Goal: Task Accomplishment & Management: Manage account settings

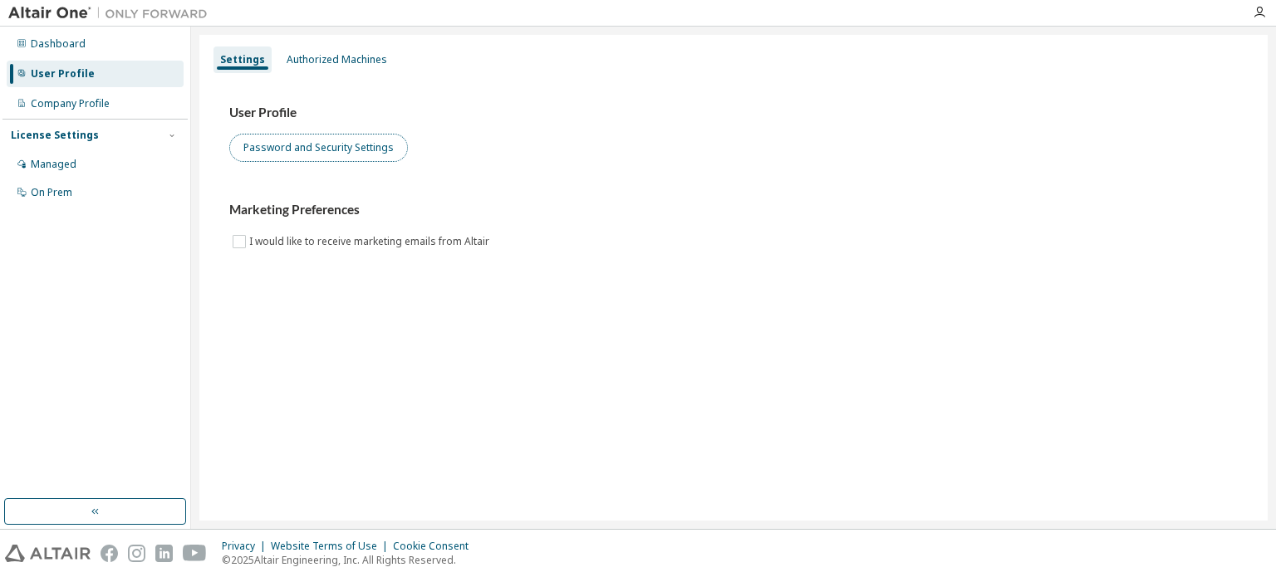
click at [376, 140] on button "Password and Security Settings" at bounding box center [318, 148] width 179 height 28
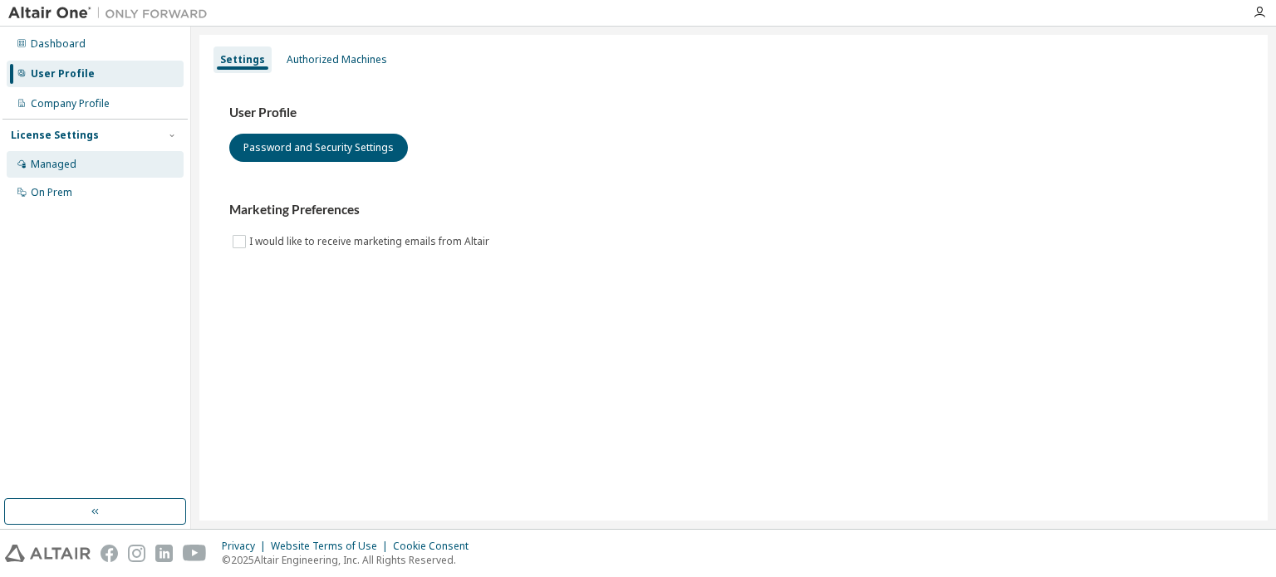
click at [74, 169] on div "Managed" at bounding box center [54, 164] width 46 height 13
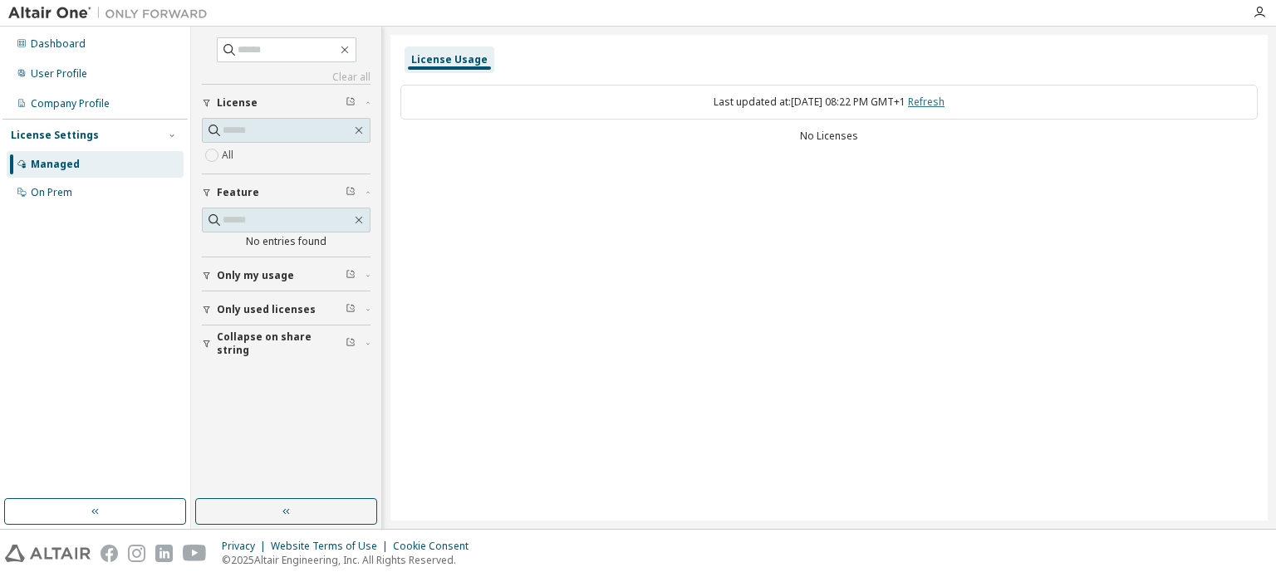
click at [931, 97] on link "Refresh" at bounding box center [926, 102] width 37 height 14
click at [260, 273] on span "Only my usage" at bounding box center [255, 275] width 77 height 13
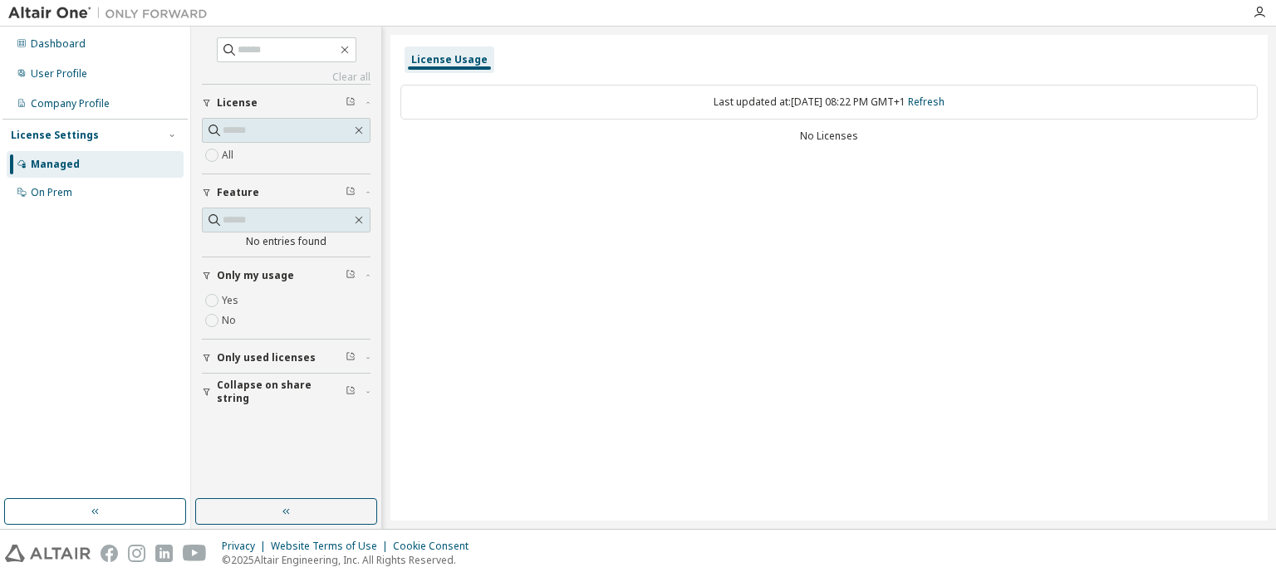
click at [260, 273] on span "Only my usage" at bounding box center [255, 275] width 77 height 13
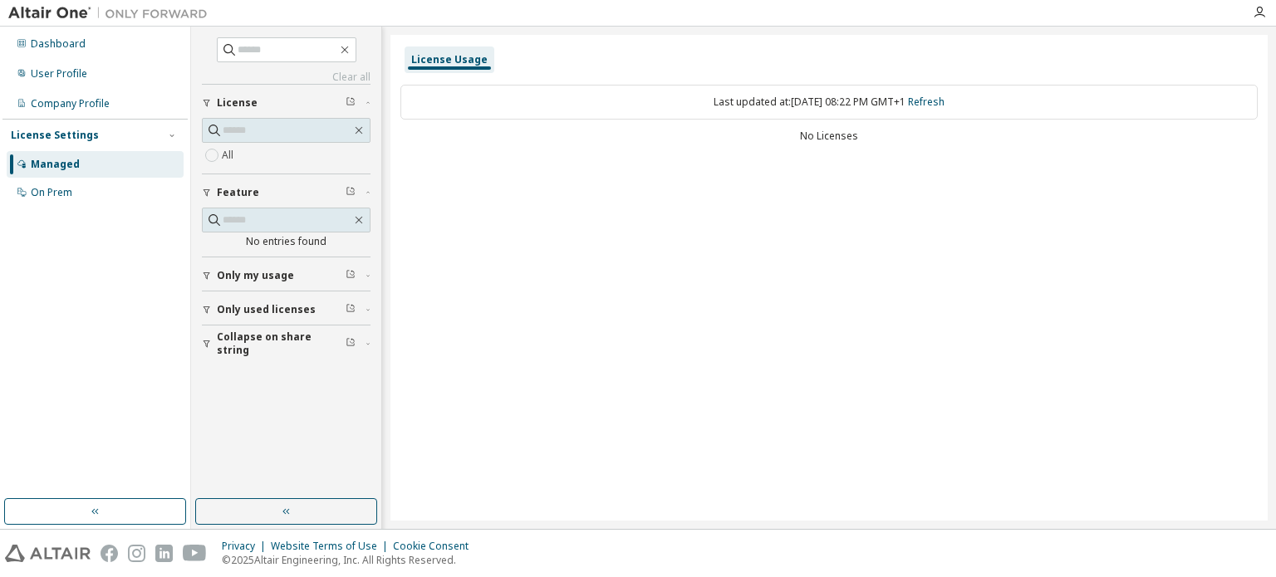
click at [260, 273] on span "Only my usage" at bounding box center [255, 275] width 77 height 13
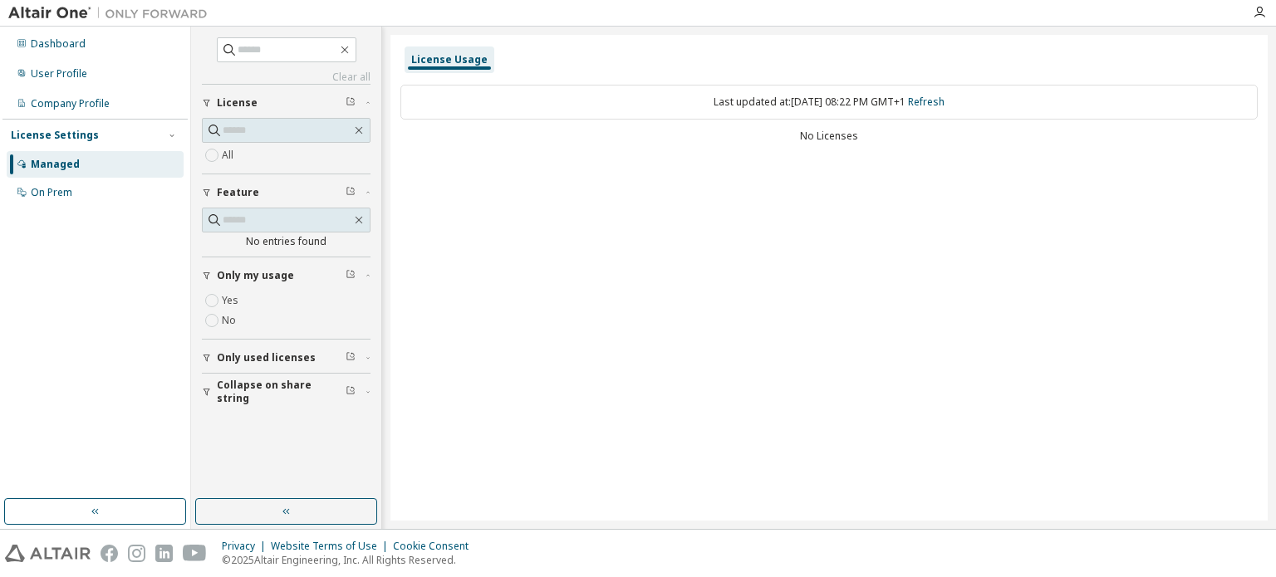
click at [260, 273] on span "Only my usage" at bounding box center [255, 275] width 77 height 13
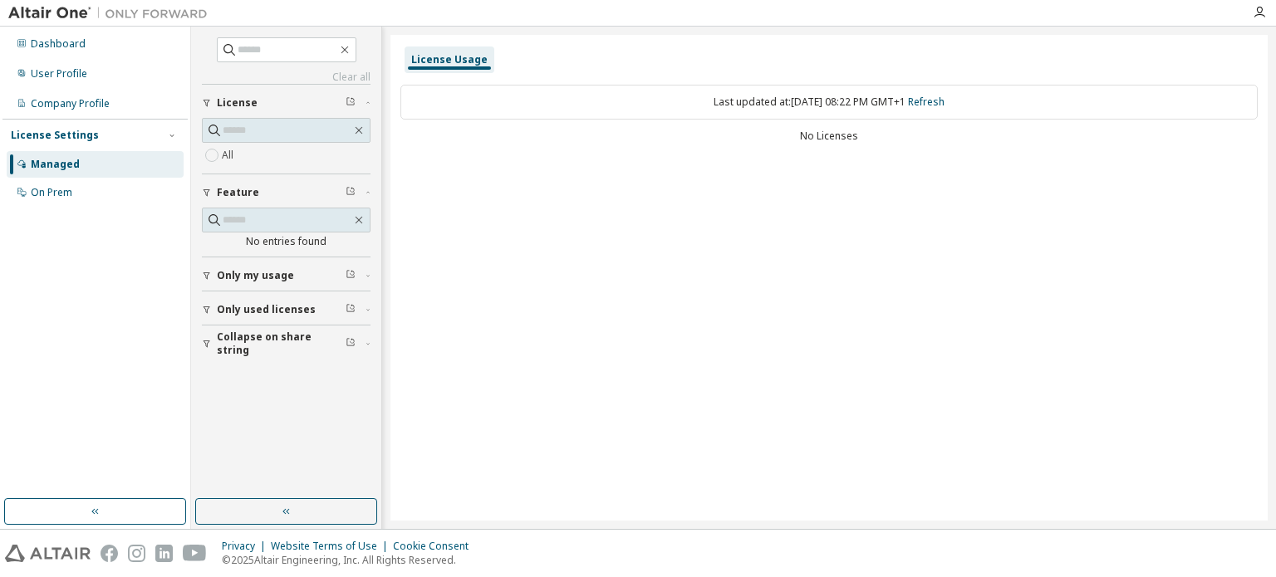
click at [260, 273] on span "Only my usage" at bounding box center [255, 275] width 77 height 13
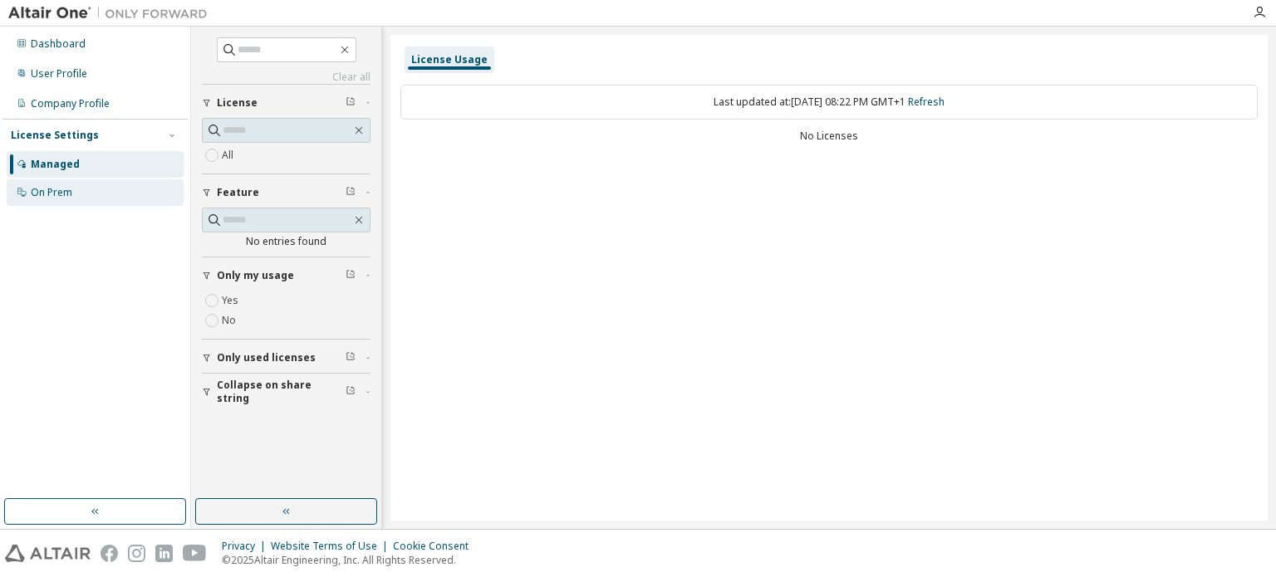
click at [66, 201] on div "On Prem" at bounding box center [95, 192] width 177 height 27
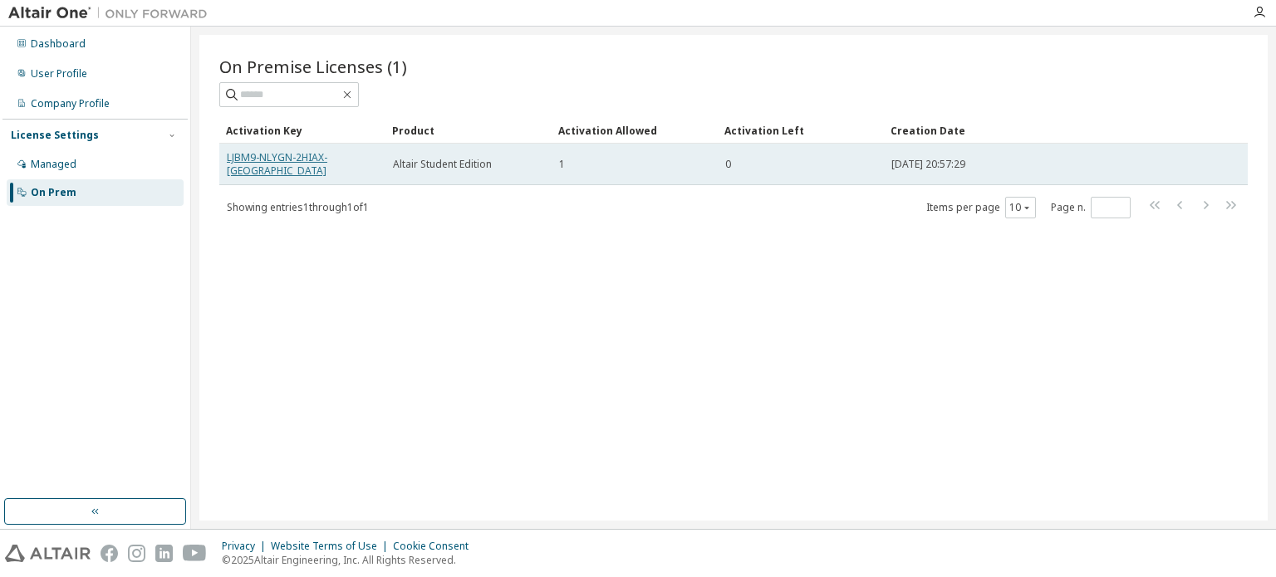
click at [326, 153] on link "LJBM9-NLYGN-2HIAX-OKXEL" at bounding box center [277, 163] width 101 height 27
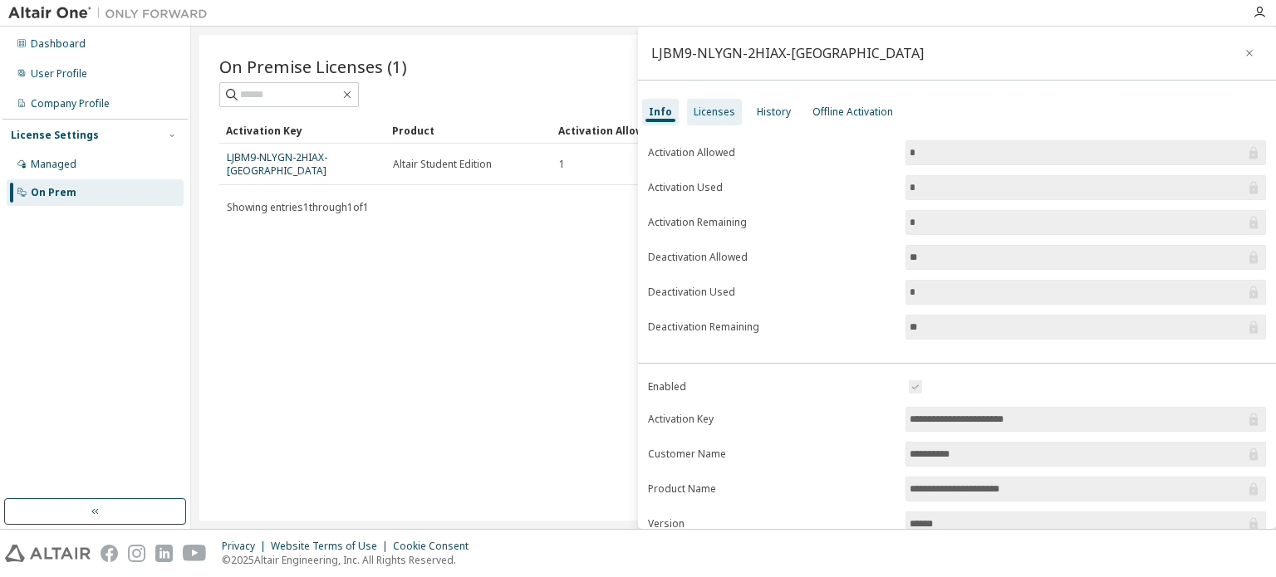
click at [701, 118] on div "Licenses" at bounding box center [715, 112] width 42 height 13
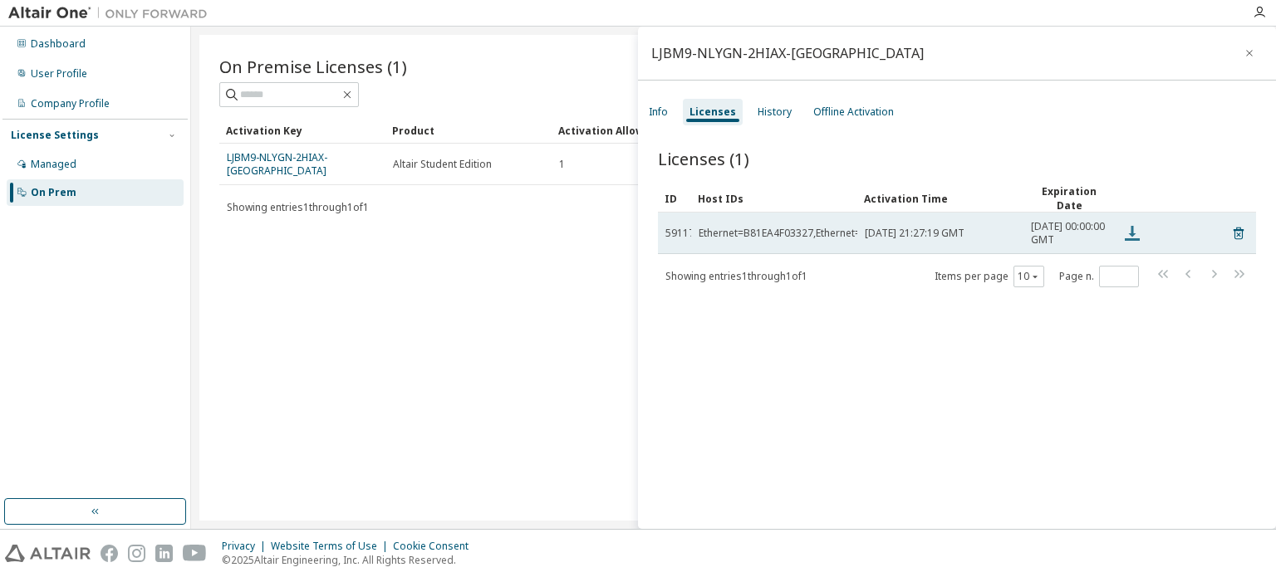
click at [1129, 238] on icon at bounding box center [1132, 233] width 20 height 20
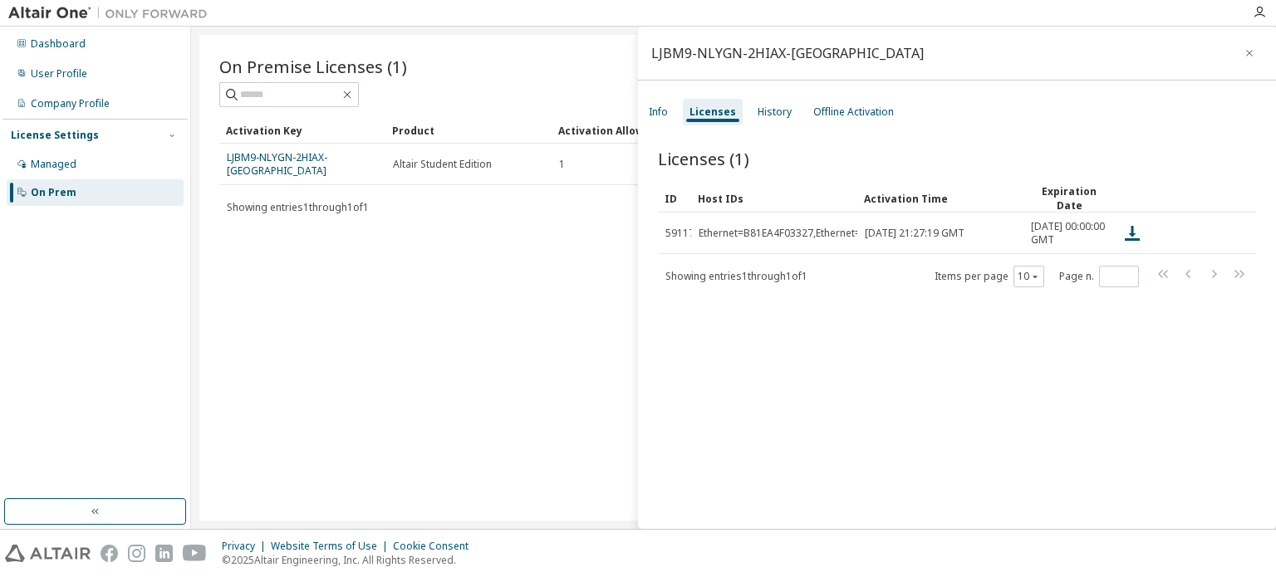
click at [1110, 2] on div at bounding box center [729, 13] width 1027 height 26
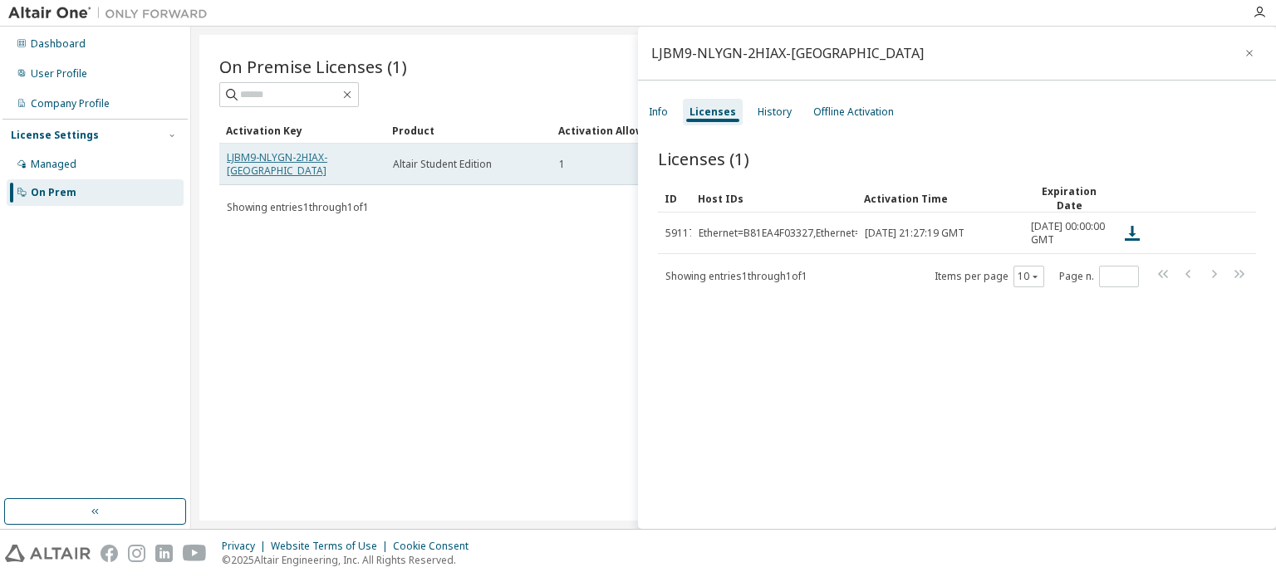
click at [305, 156] on link "LJBM9-NLYGN-2HIAX-OKXEL" at bounding box center [277, 163] width 101 height 27
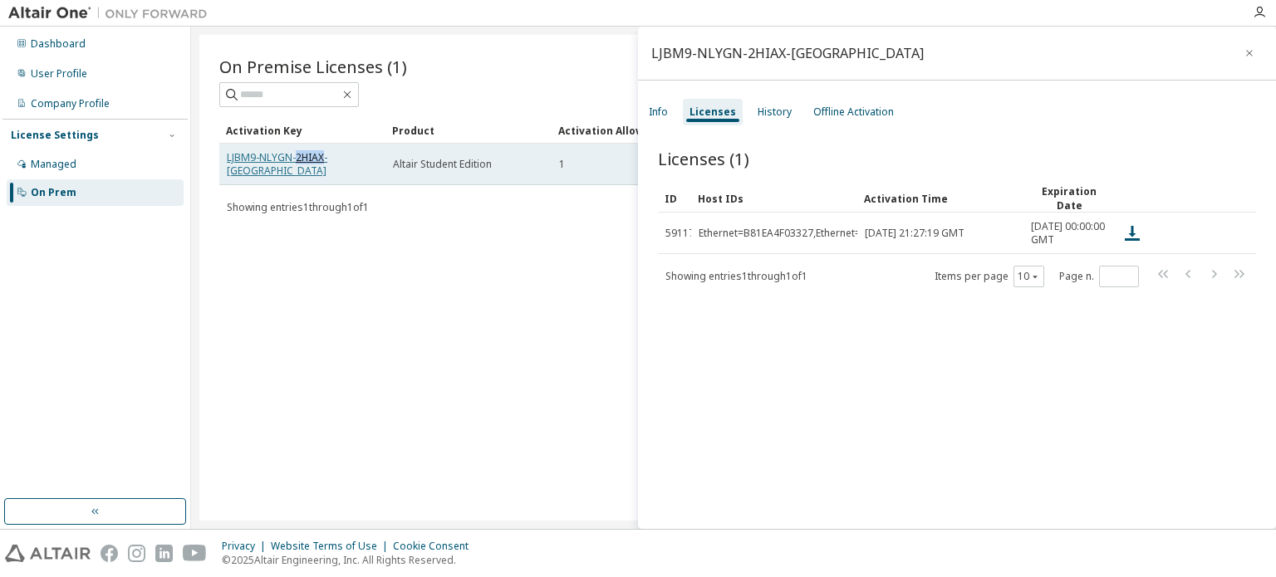
click at [305, 156] on link "LJBM9-NLYGN-2HIAX-OKXEL" at bounding box center [277, 163] width 101 height 27
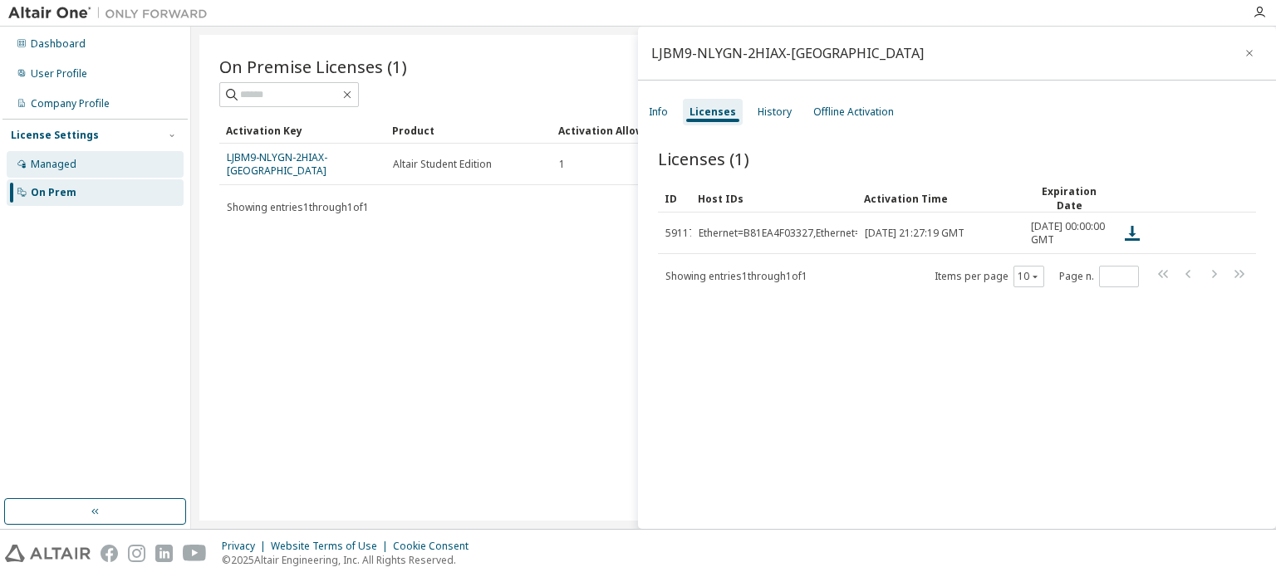
click at [52, 159] on div "Managed" at bounding box center [54, 164] width 46 height 13
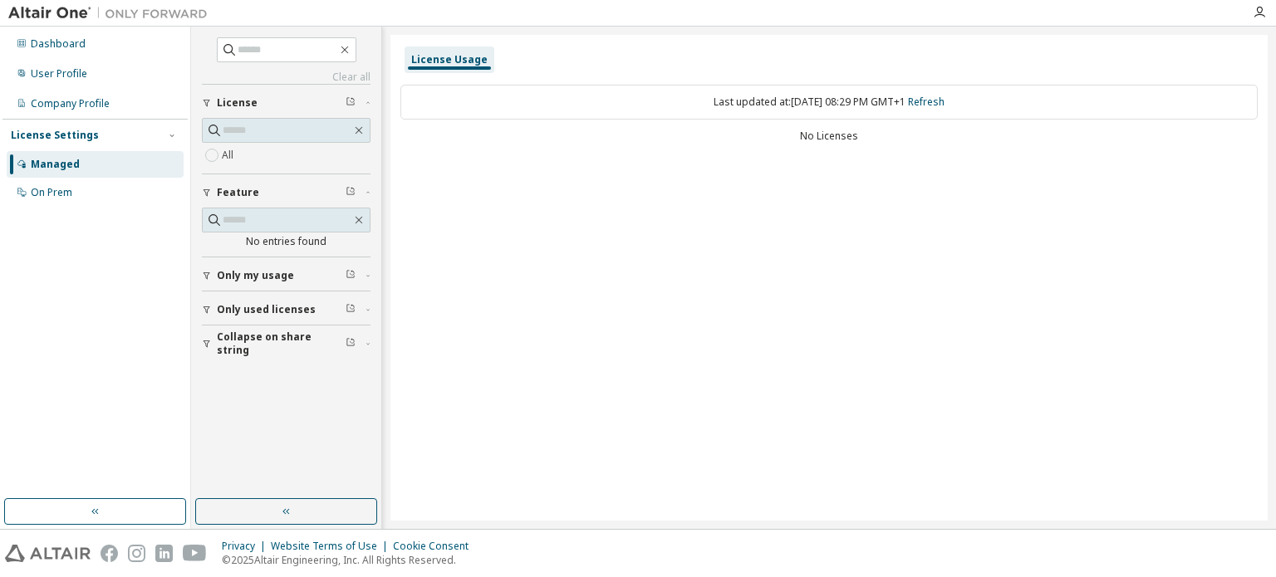
click at [289, 272] on span "Only my usage" at bounding box center [255, 275] width 77 height 13
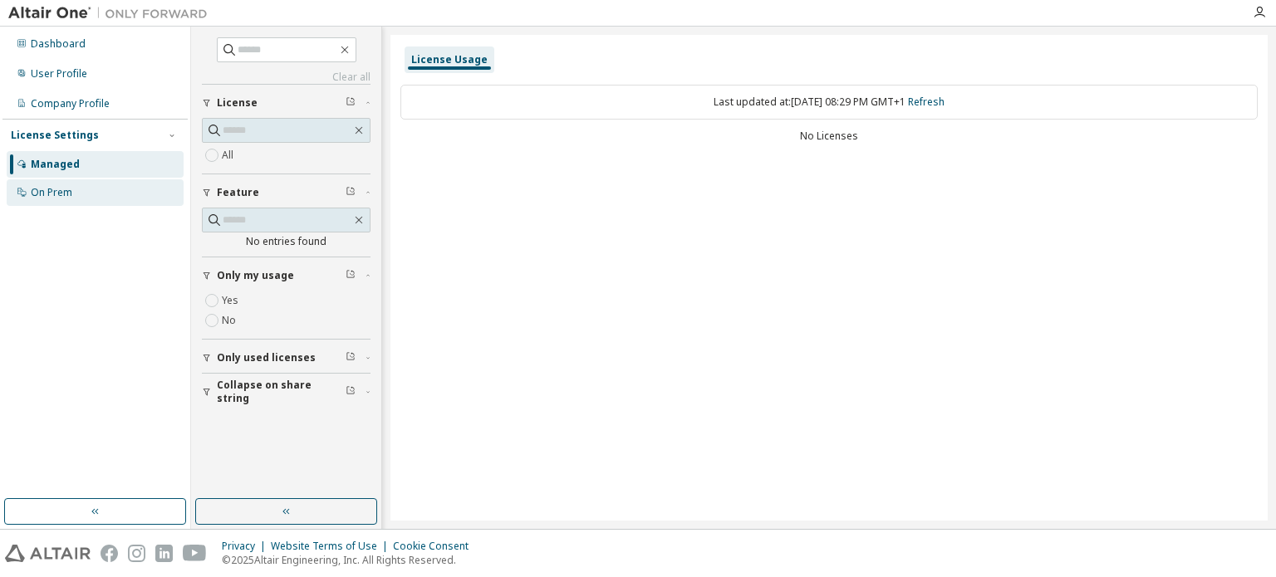
click at [91, 188] on div "On Prem" at bounding box center [95, 192] width 177 height 27
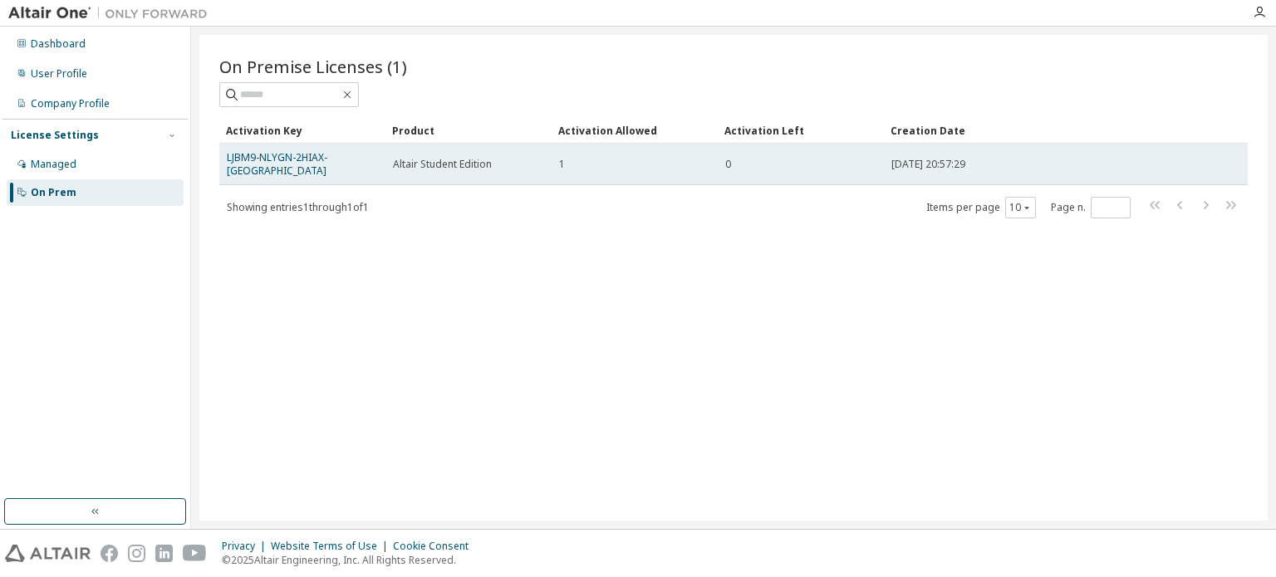
click at [312, 149] on td "LJBM9-NLYGN-2HIAX-OKXEL" at bounding box center [302, 165] width 166 height 42
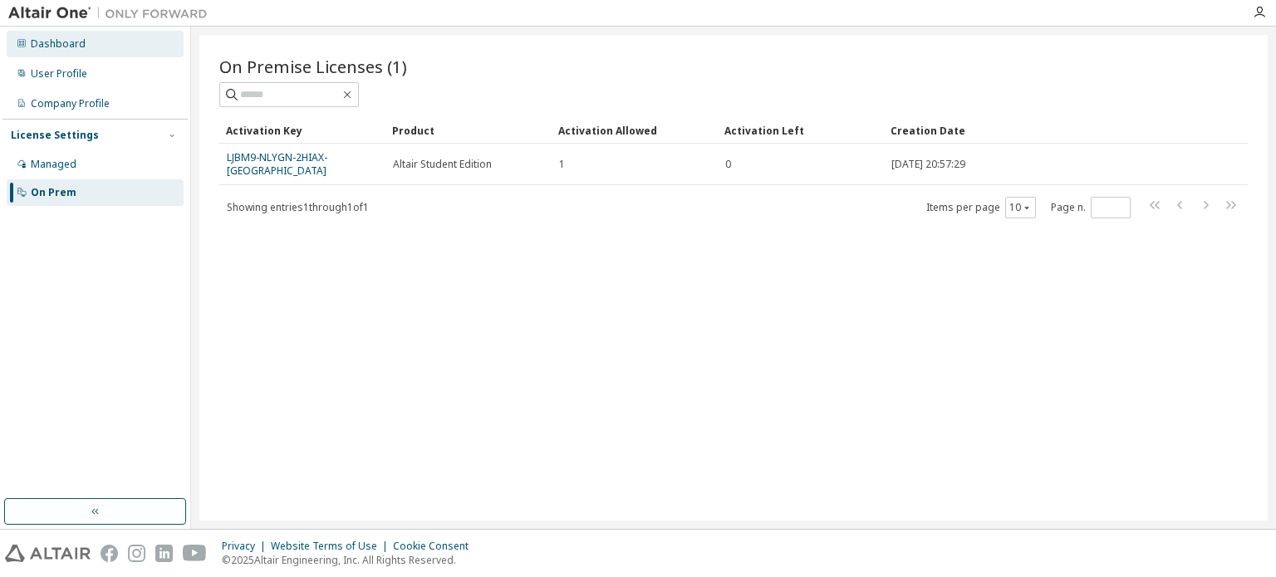
click at [47, 44] on div "Dashboard" at bounding box center [58, 43] width 55 height 13
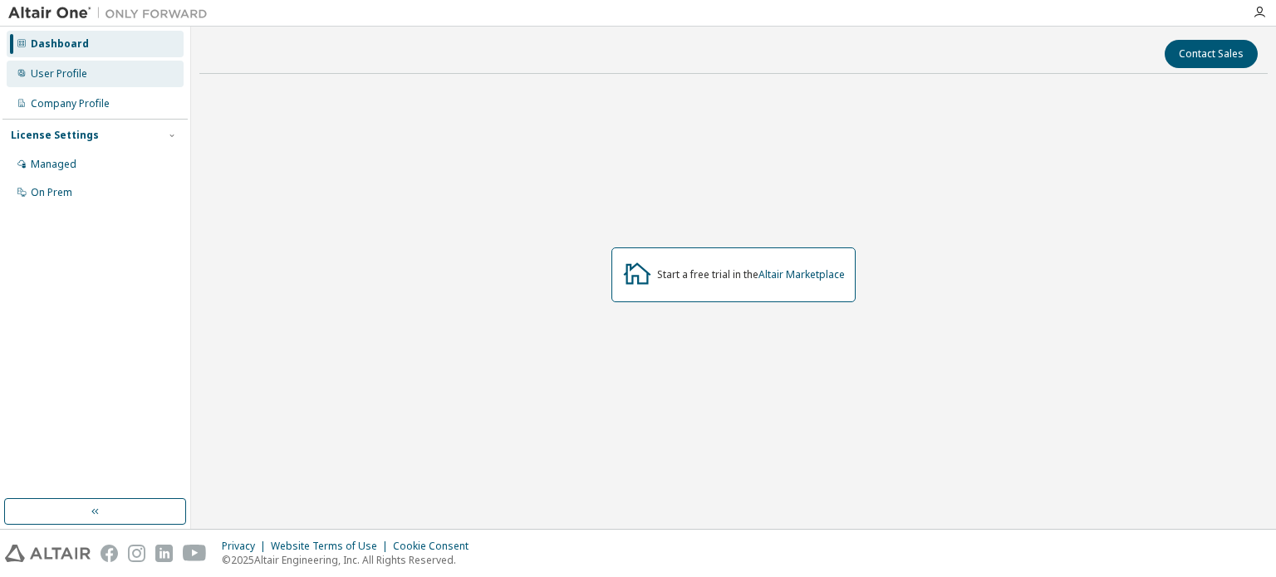
click at [27, 75] on div "User Profile" at bounding box center [95, 74] width 177 height 27
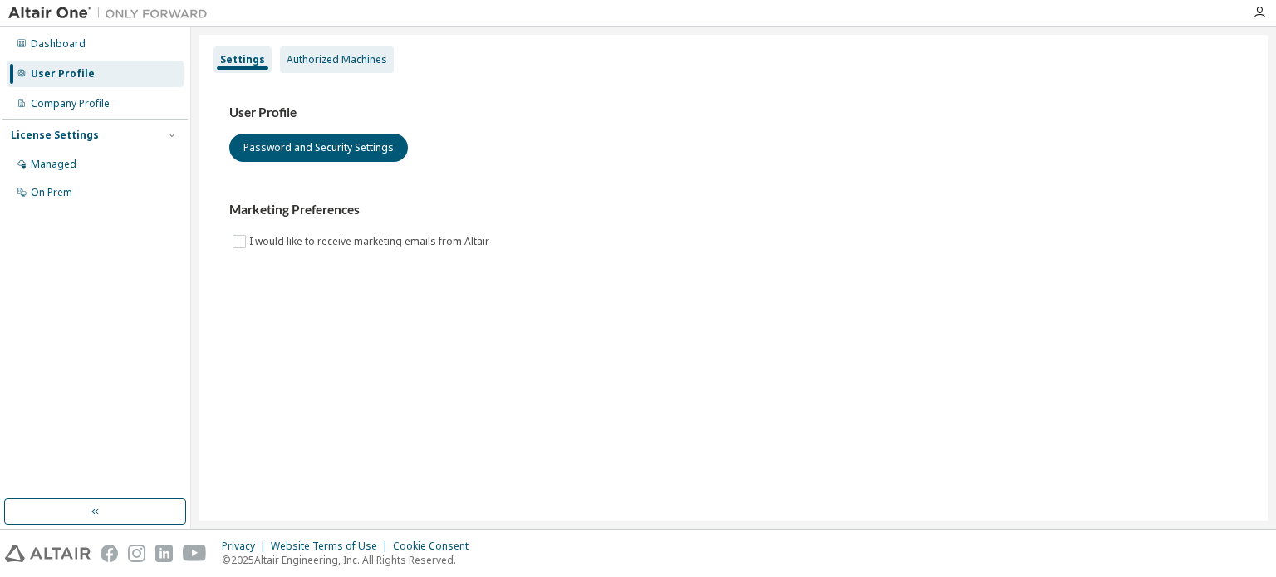
click at [336, 69] on div "Authorized Machines" at bounding box center [337, 60] width 114 height 27
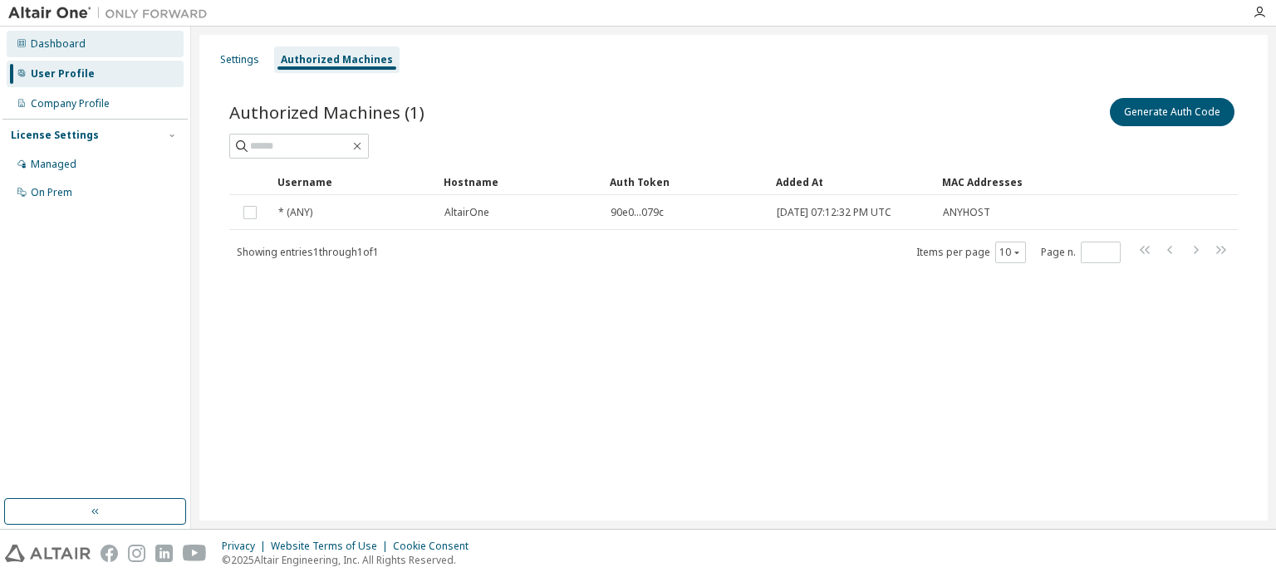
click at [100, 42] on div "Dashboard" at bounding box center [95, 44] width 177 height 27
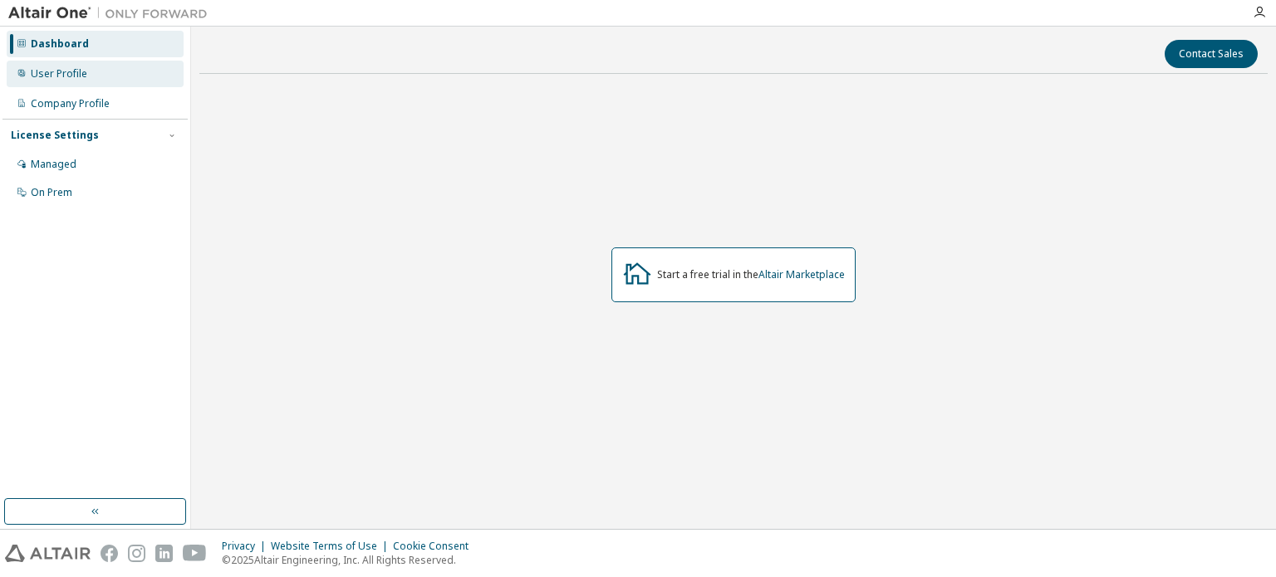
click at [94, 82] on div "User Profile" at bounding box center [95, 74] width 177 height 27
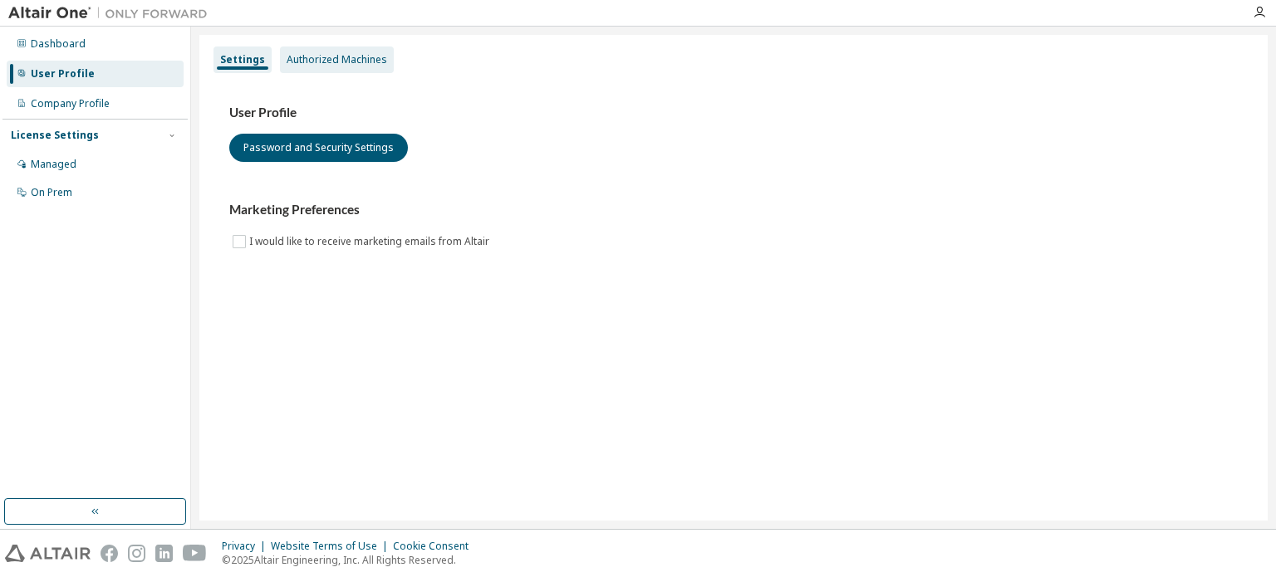
click at [345, 62] on div "Authorized Machines" at bounding box center [337, 59] width 101 height 13
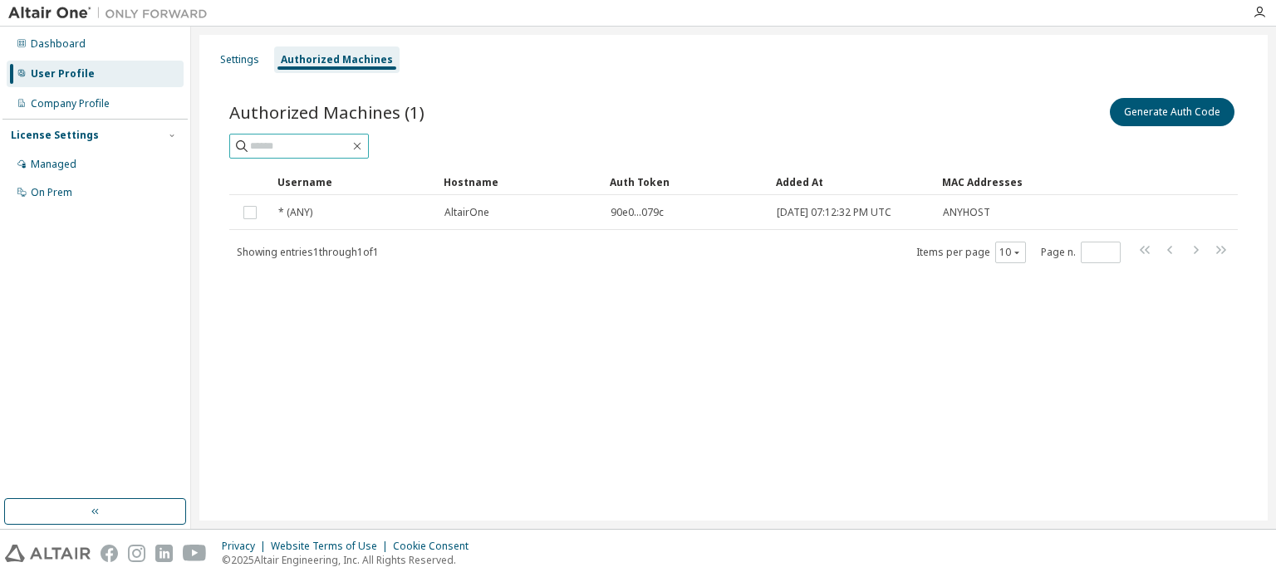
click at [350, 149] on input "text" at bounding box center [300, 146] width 100 height 17
type input "***"
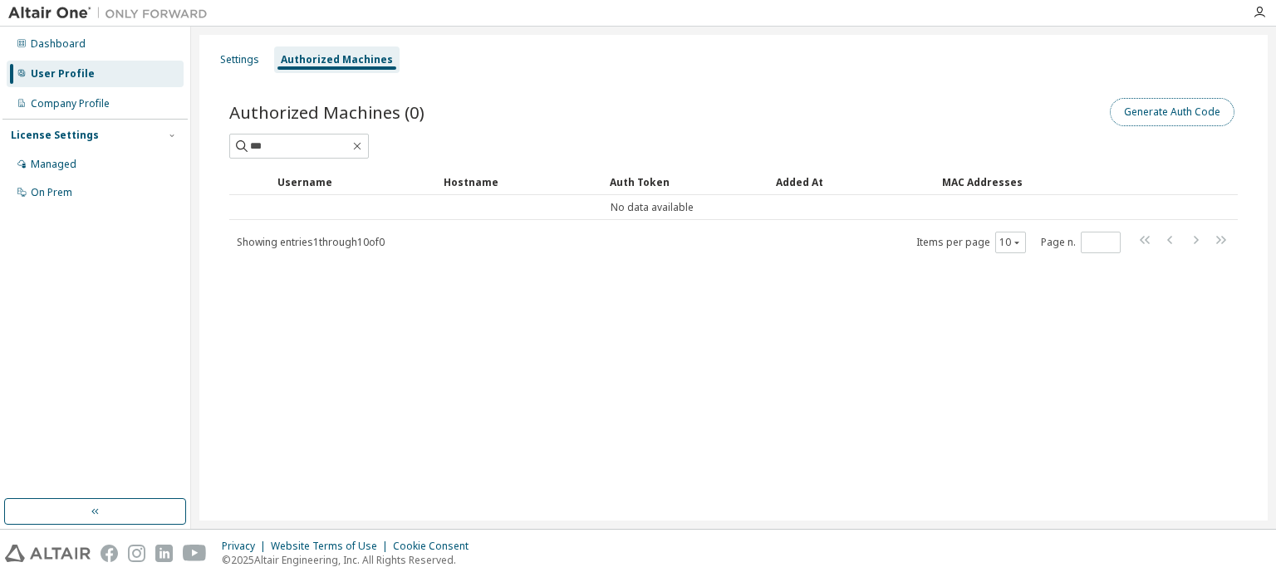
click at [1163, 121] on button "Generate Auth Code" at bounding box center [1172, 112] width 125 height 28
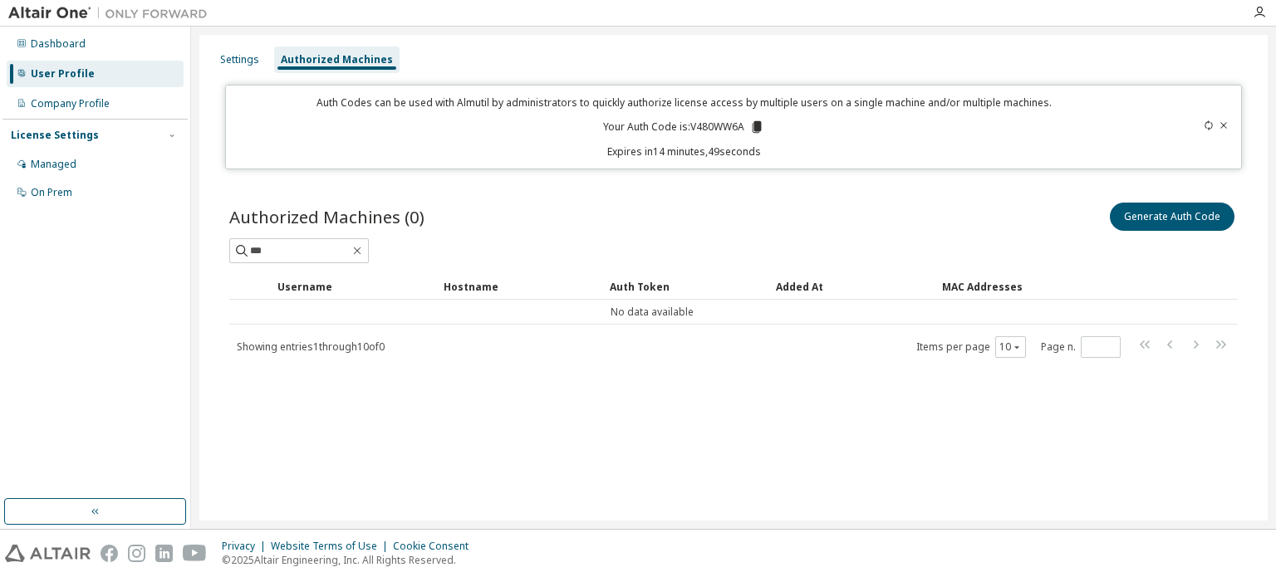
click at [752, 132] on icon at bounding box center [756, 127] width 15 height 15
click at [441, 341] on div "Showing entries 1 through 10 of 0 Items per page 10 Page n. *" at bounding box center [733, 347] width 1008 height 24
click at [237, 65] on div "Settings" at bounding box center [239, 59] width 39 height 13
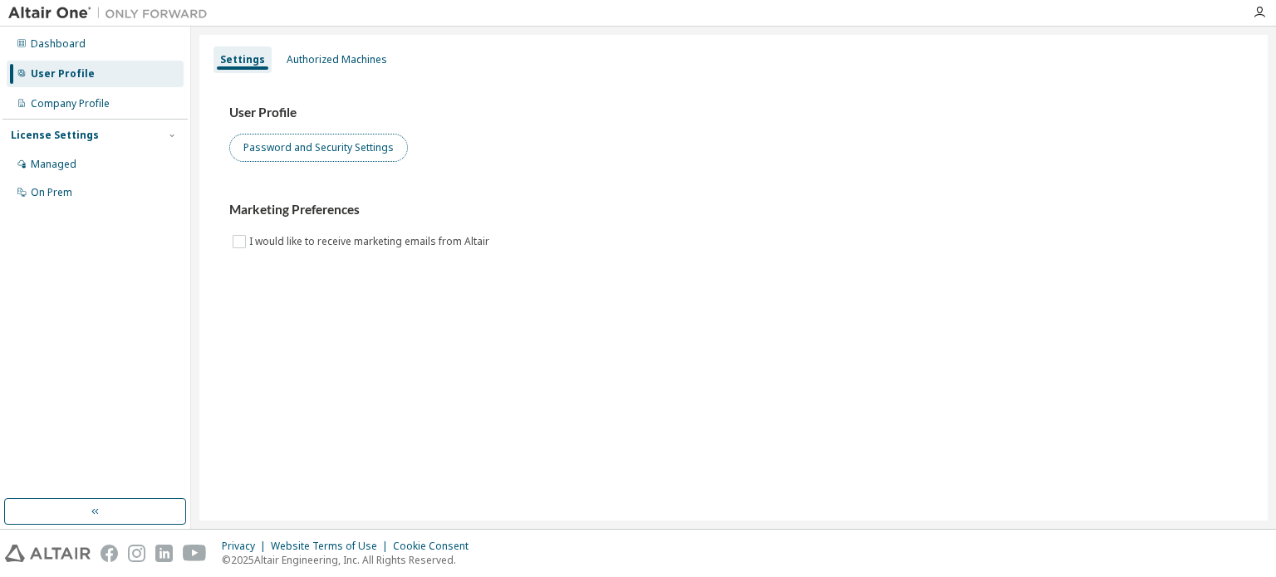
click at [333, 159] on button "Password and Security Settings" at bounding box center [318, 148] width 179 height 28
